Goal: Find contact information: Find contact information

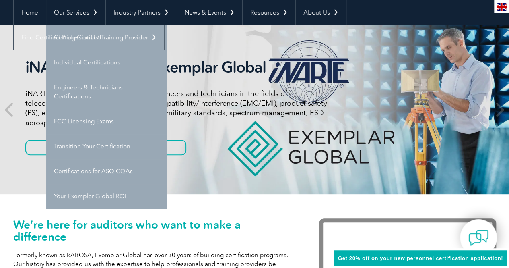
scroll to position [70, 0]
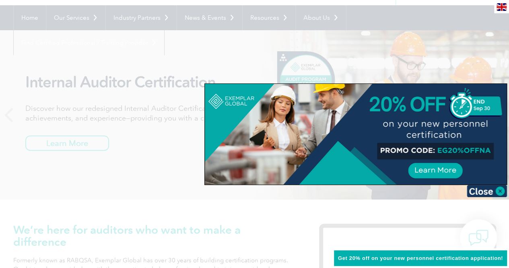
click at [496, 192] on img at bounding box center [487, 191] width 40 height 12
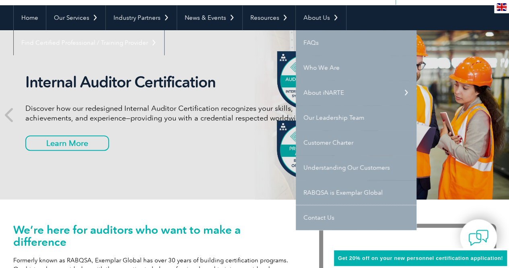
click at [319, 214] on link "Contact Us" at bounding box center [356, 217] width 121 height 25
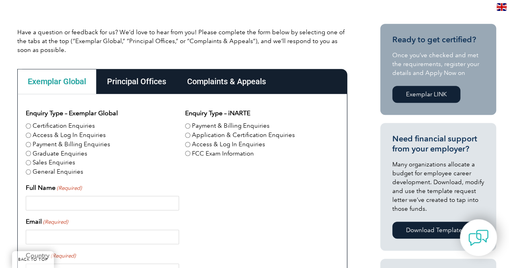
scroll to position [181, 0]
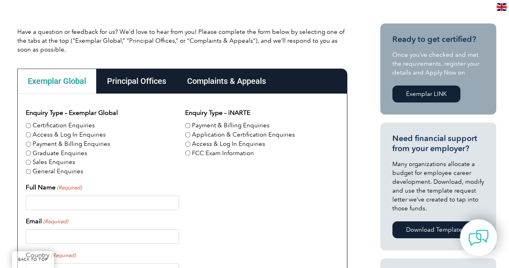
click at [151, 82] on div "Principal Offices" at bounding box center [137, 80] width 80 height 25
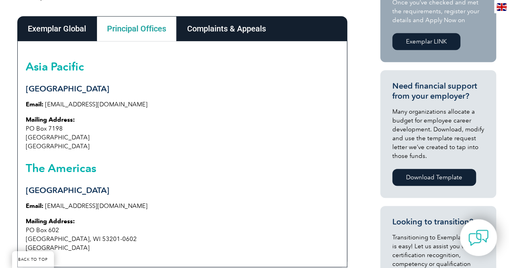
scroll to position [233, 0]
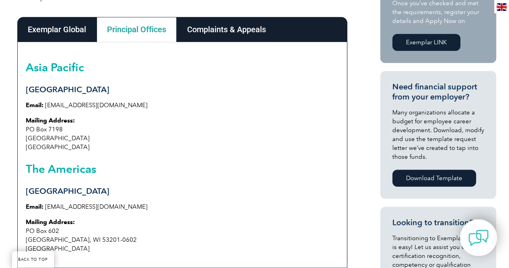
click at [265, 27] on div "Complaints & Appeals" at bounding box center [227, 29] width 100 height 25
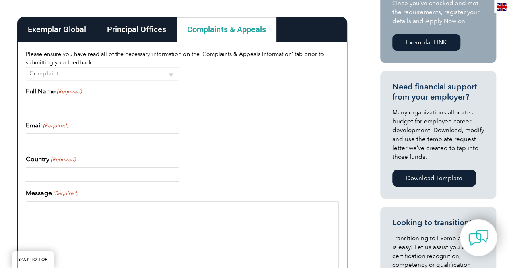
click at [66, 45] on div "Please ensure you have read all of the necessary information on the ‘Complaints…" at bounding box center [182, 259] width 330 height 435
click at [64, 27] on div "Exemplar Global" at bounding box center [56, 29] width 79 height 25
